Goal: Information Seeking & Learning: Learn about a topic

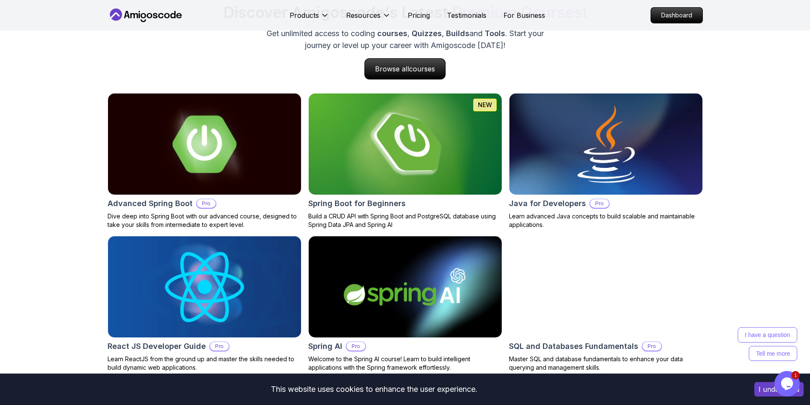
scroll to position [854, 0]
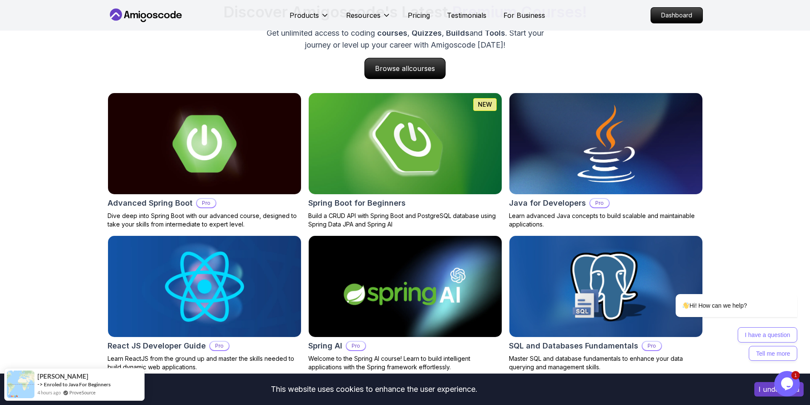
click at [354, 155] on img at bounding box center [405, 144] width 203 height 106
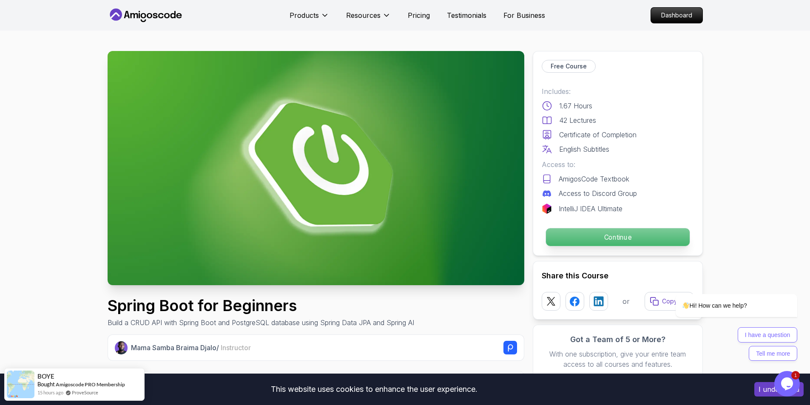
click at [556, 246] on button "Continue" at bounding box center [617, 237] width 145 height 19
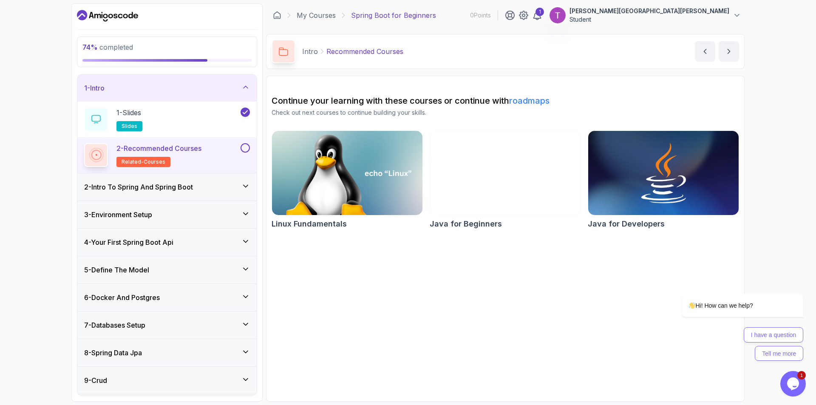
scroll to position [81, 0]
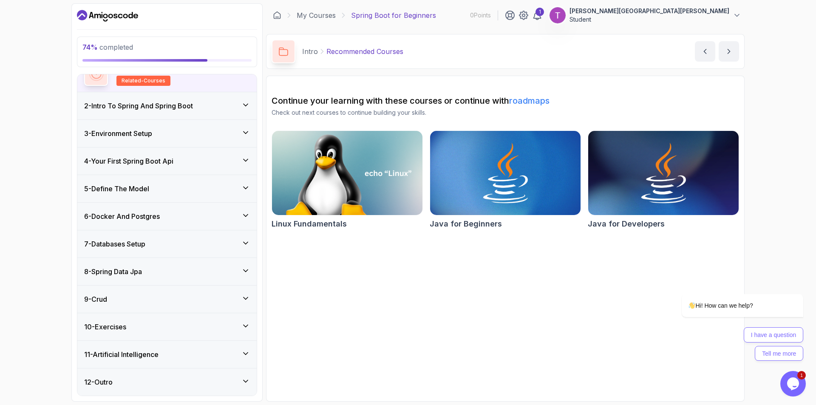
click at [237, 354] on div "11 - Artificial Intelligence" at bounding box center [167, 355] width 166 height 10
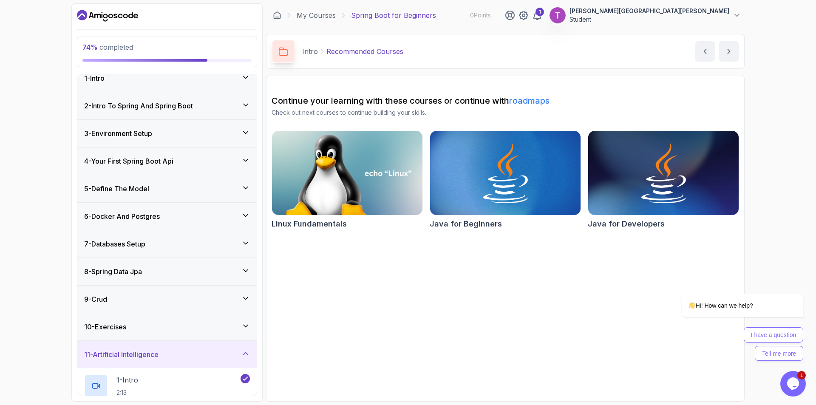
scroll to position [180, 0]
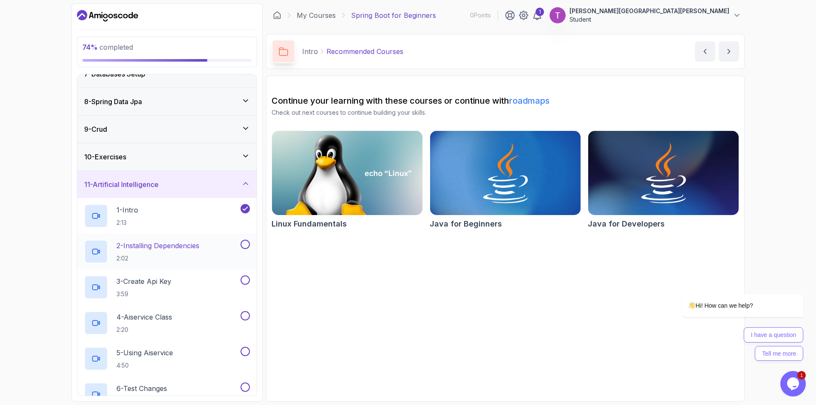
click at [185, 258] on p "2:02" at bounding box center [158, 258] width 83 height 9
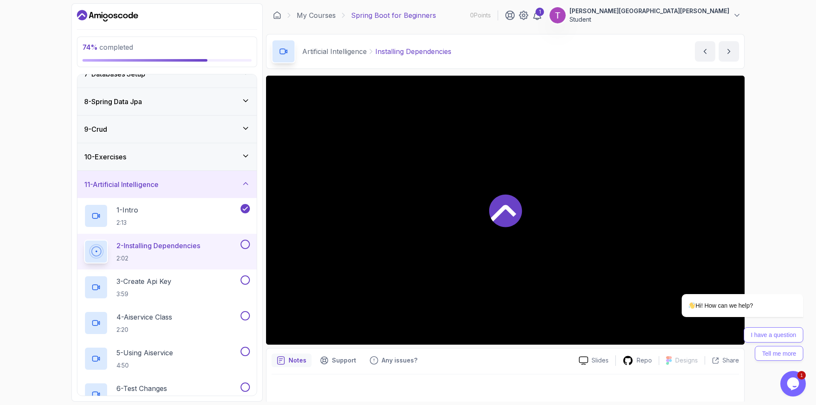
click at [646, 22] on div "1 [PERSON_NAME] [PERSON_NAME] Student" at bounding box center [623, 15] width 236 height 17
click at [500, 220] on icon at bounding box center [505, 210] width 33 height 33
click at [543, 19] on icon at bounding box center [537, 15] width 10 height 10
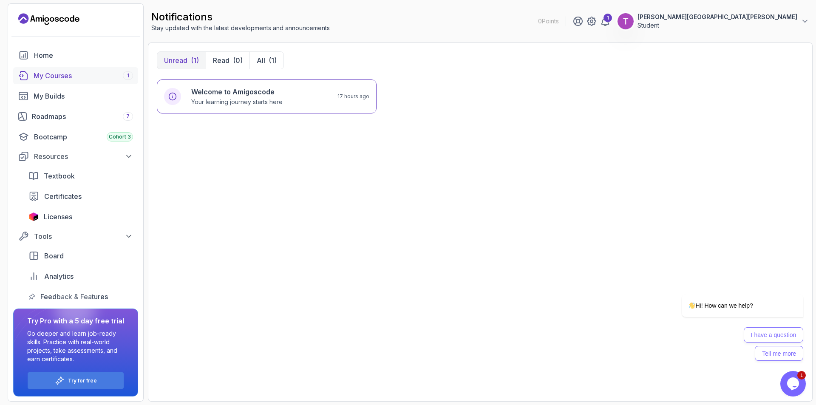
click at [67, 76] on div "My Courses 1" at bounding box center [84, 76] width 100 height 10
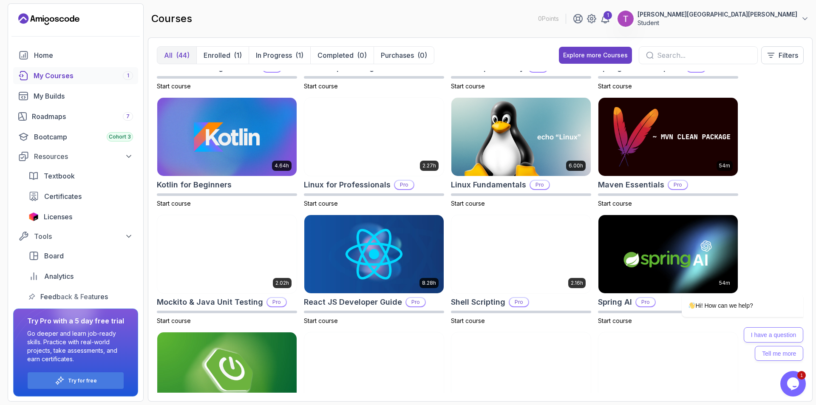
scroll to position [907, 0]
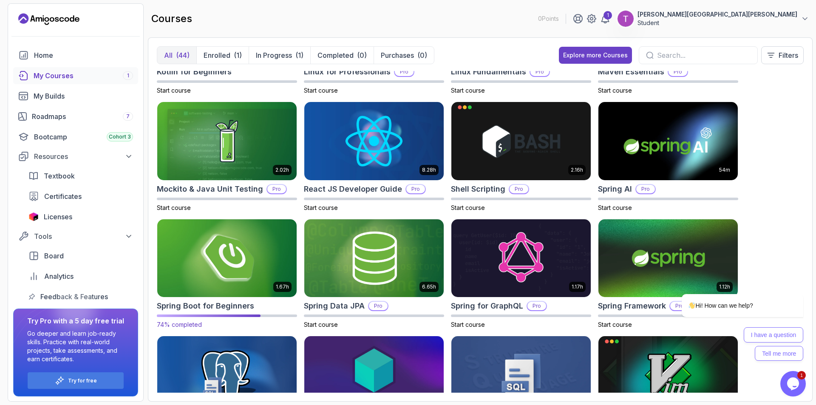
click at [216, 281] on img at bounding box center [227, 258] width 146 height 82
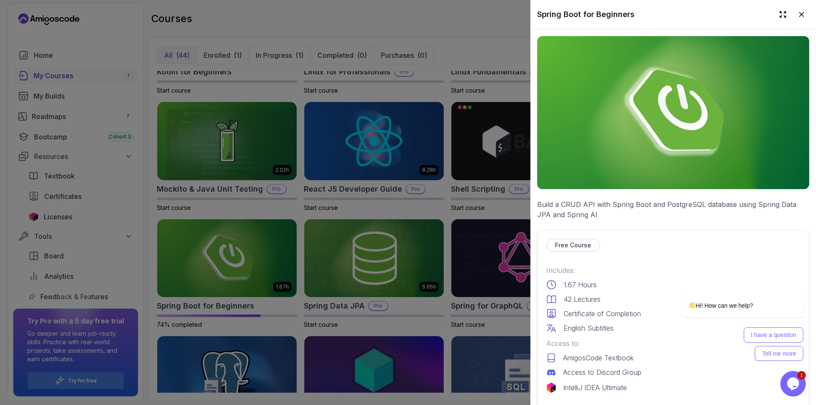
scroll to position [284, 0]
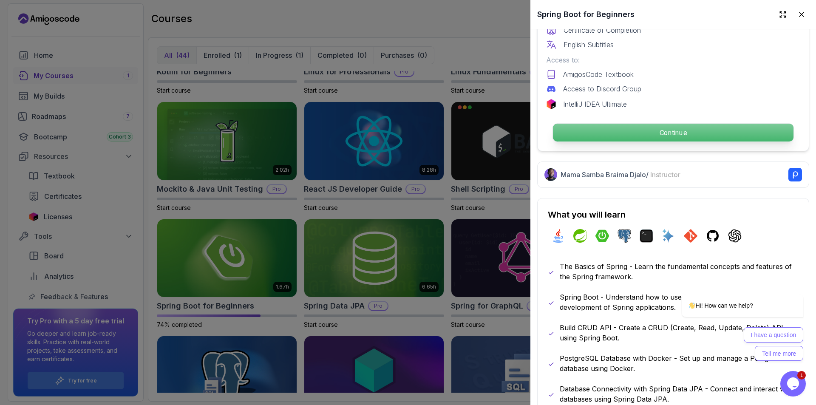
click at [583, 131] on p "Continue" at bounding box center [673, 133] width 241 height 18
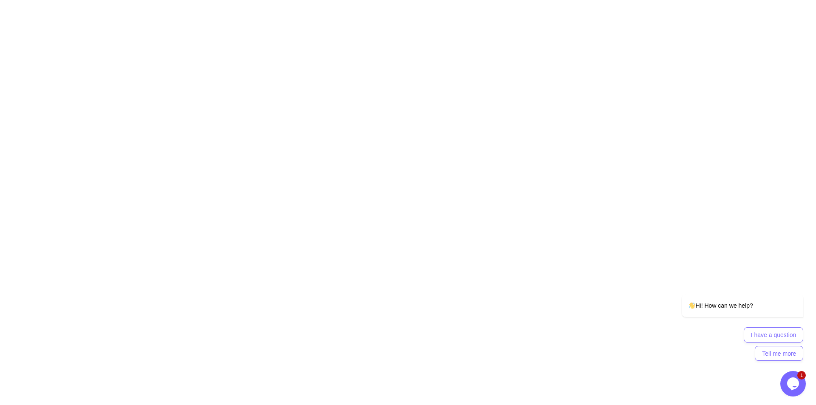
click at [623, 0] on html at bounding box center [408, 0] width 816 height 0
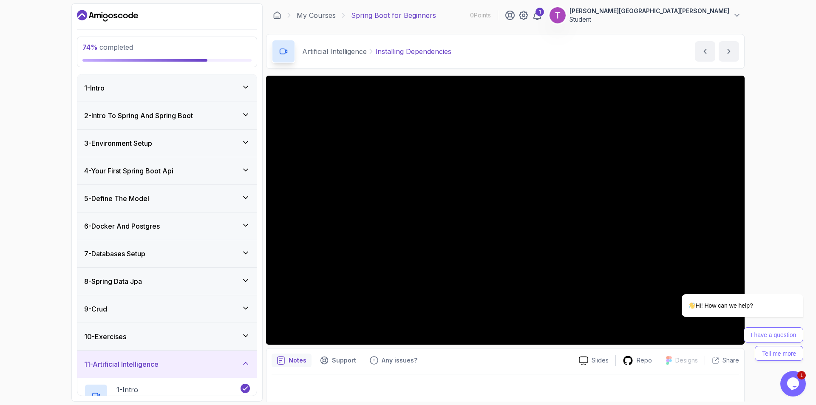
scroll to position [170, 0]
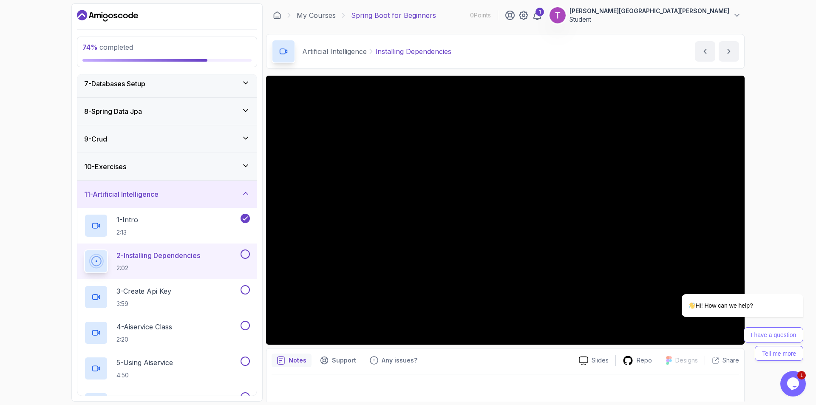
click at [165, 262] on h2 "2 - Installing Dependencies 2:02" at bounding box center [159, 261] width 84 height 22
click at [384, 155] on div at bounding box center [505, 210] width 479 height 269
click at [170, 259] on p "2 - Installing Dependencies" at bounding box center [159, 255] width 84 height 10
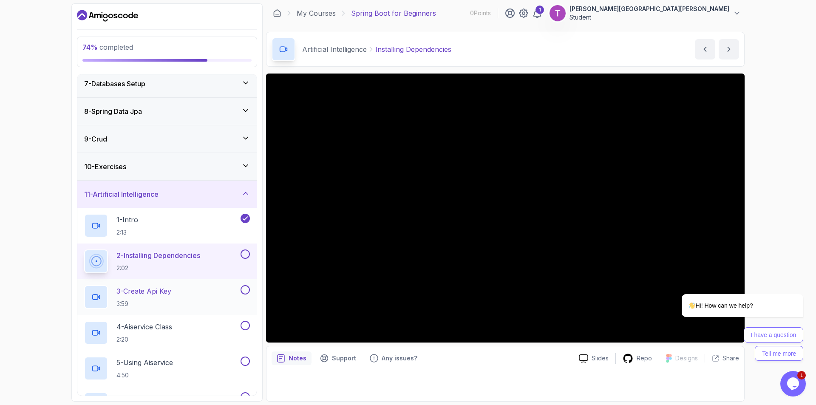
click at [106, 296] on div at bounding box center [96, 297] width 24 height 24
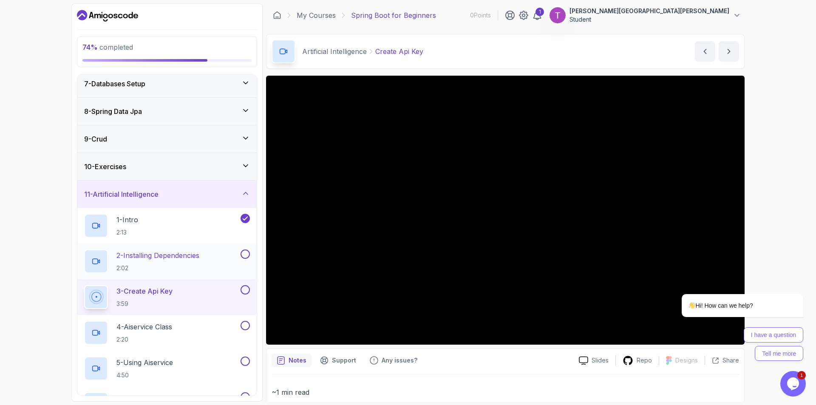
scroll to position [260, 0]
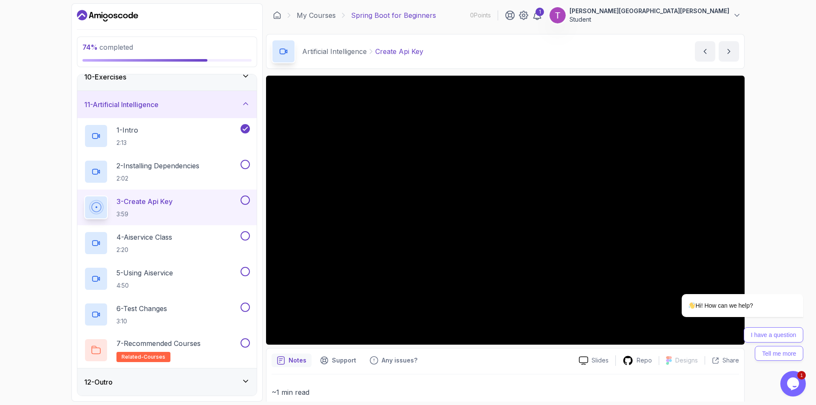
drag, startPoint x: 169, startPoint y: 173, endPoint x: 52, endPoint y: 185, distance: 117.1
click at [52, 185] on div "74 % completed 1 - Intro 2 - Intro To Spring And Spring Boot 3 - Environment Se…" at bounding box center [408, 202] width 816 height 405
click at [188, 348] on p "7 - Recommended Courses" at bounding box center [159, 343] width 84 height 10
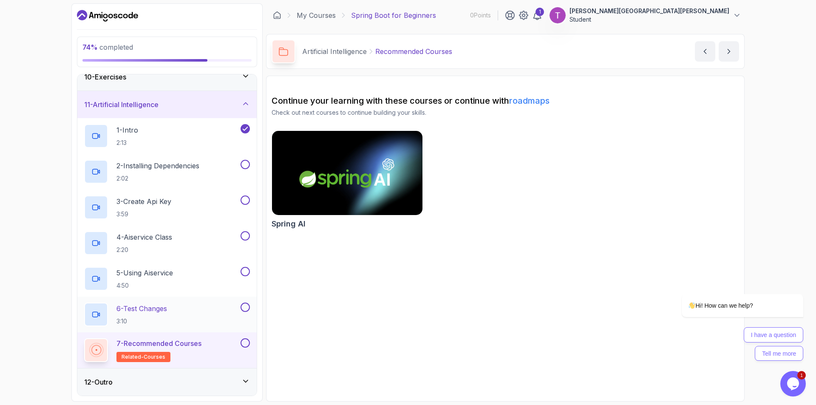
click at [182, 312] on div "6 - Test Changes 3:10" at bounding box center [161, 315] width 155 height 24
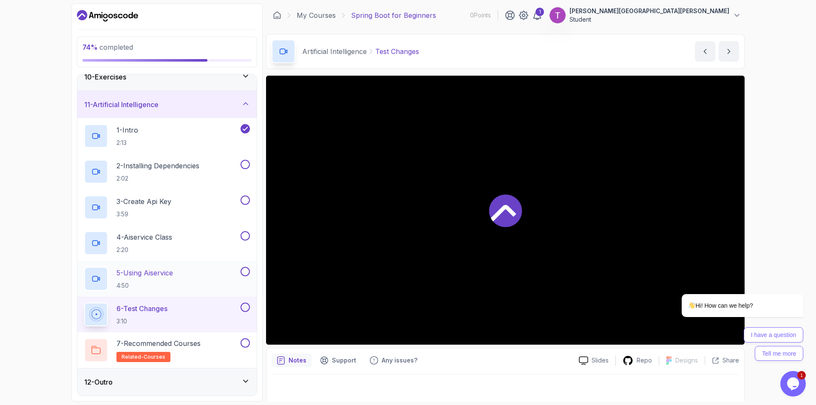
click at [182, 282] on div "5 - Using Aiservice 4:50" at bounding box center [161, 279] width 155 height 24
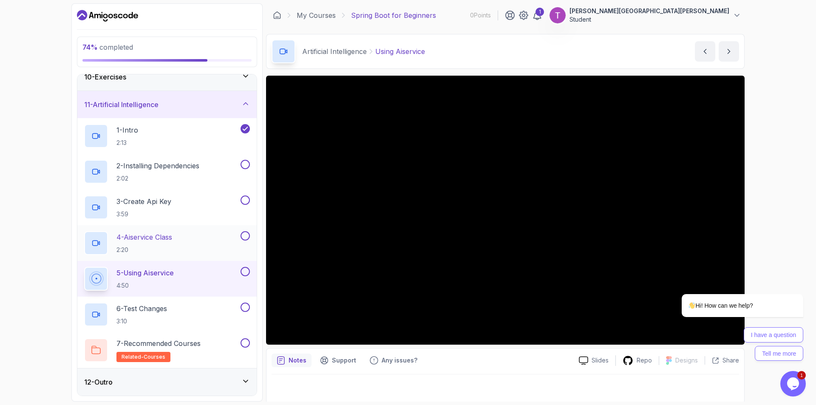
click at [186, 255] on div "4 - Aiservice Class 2:20" at bounding box center [166, 243] width 179 height 36
click at [189, 213] on div "3 - Create Api Key 3:59" at bounding box center [161, 208] width 155 height 24
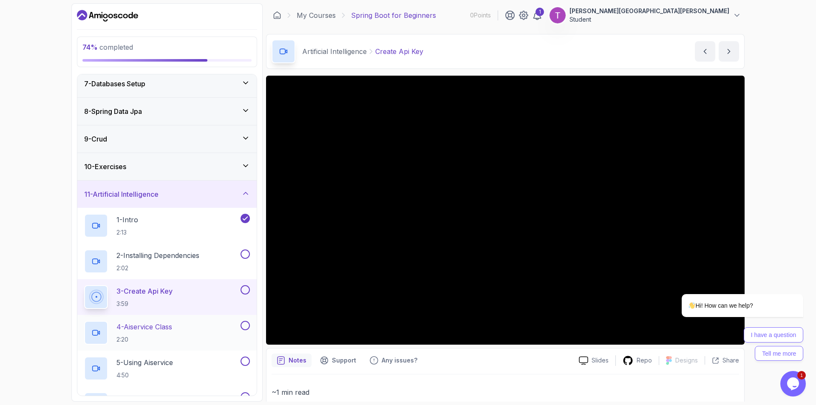
scroll to position [227, 0]
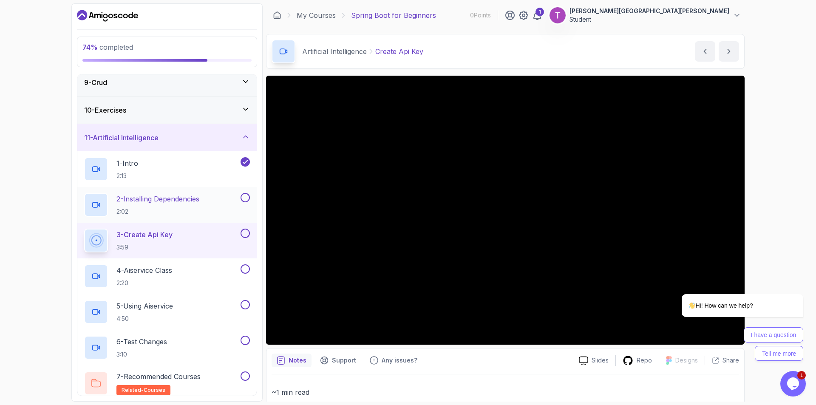
click at [163, 202] on p "2 - Installing Dependencies" at bounding box center [158, 199] width 83 height 10
